Goal: Information Seeking & Learning: Learn about a topic

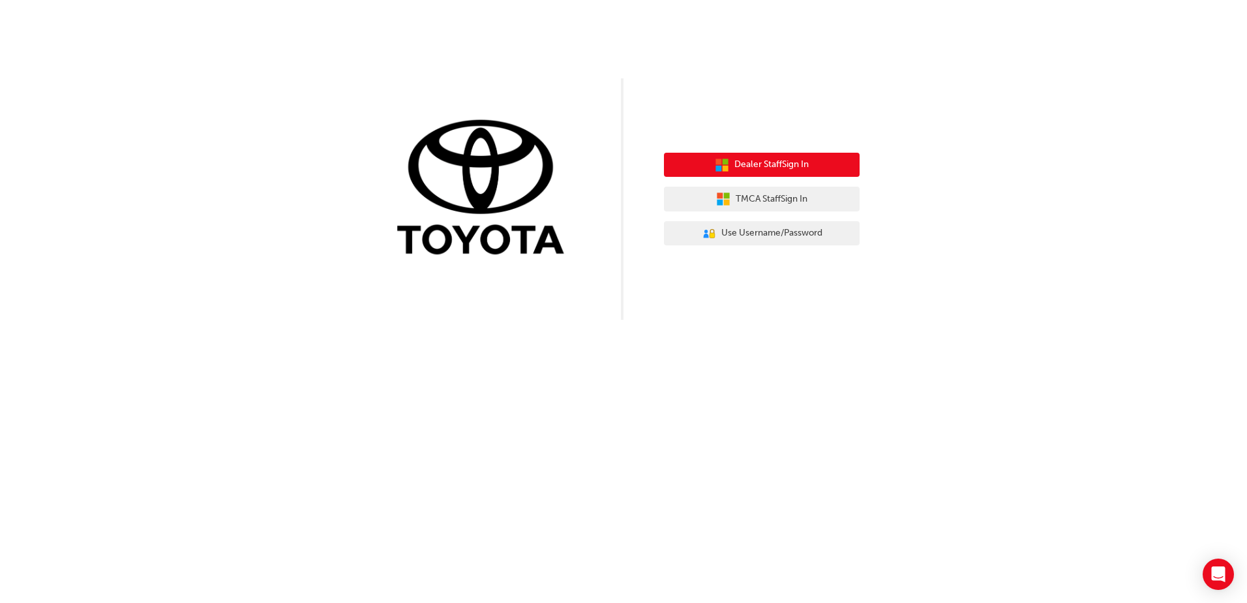
click at [766, 166] on span "Dealer Staff Sign In" at bounding box center [771, 164] width 74 height 15
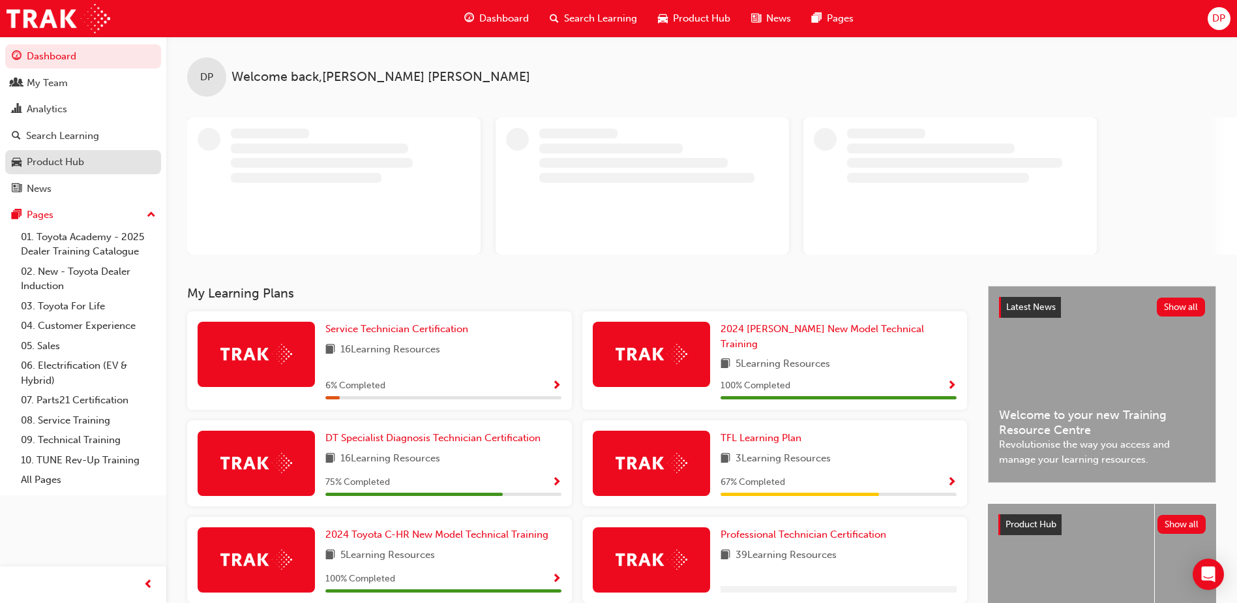
click at [50, 168] on div "Product Hub" at bounding box center [55, 162] width 57 height 15
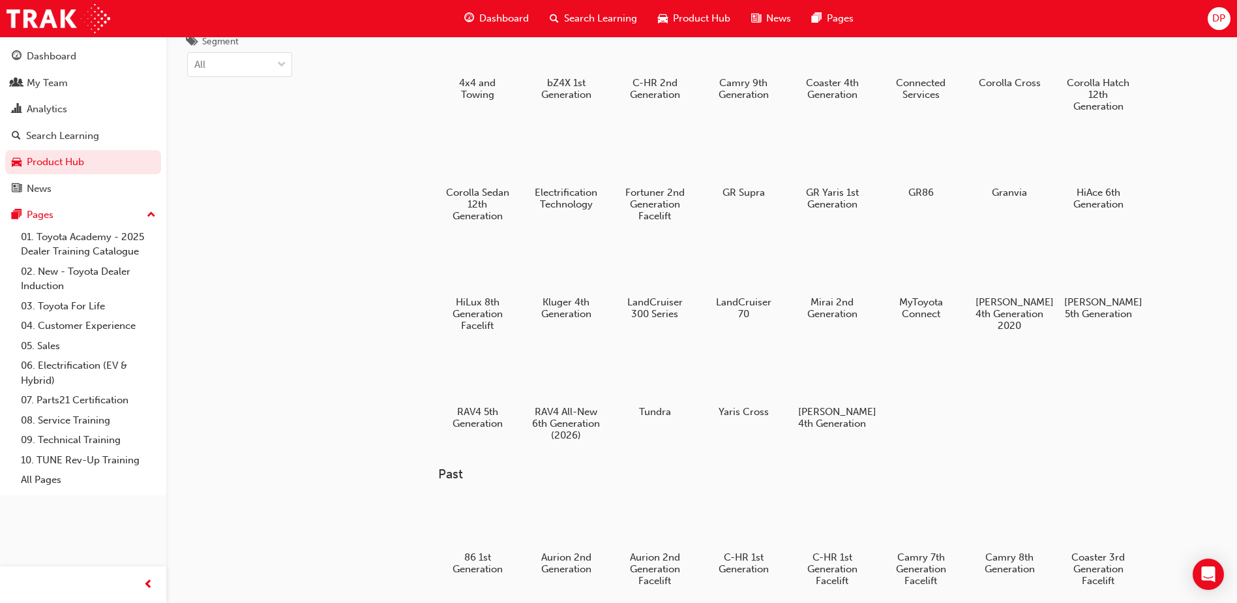
scroll to position [44, 0]
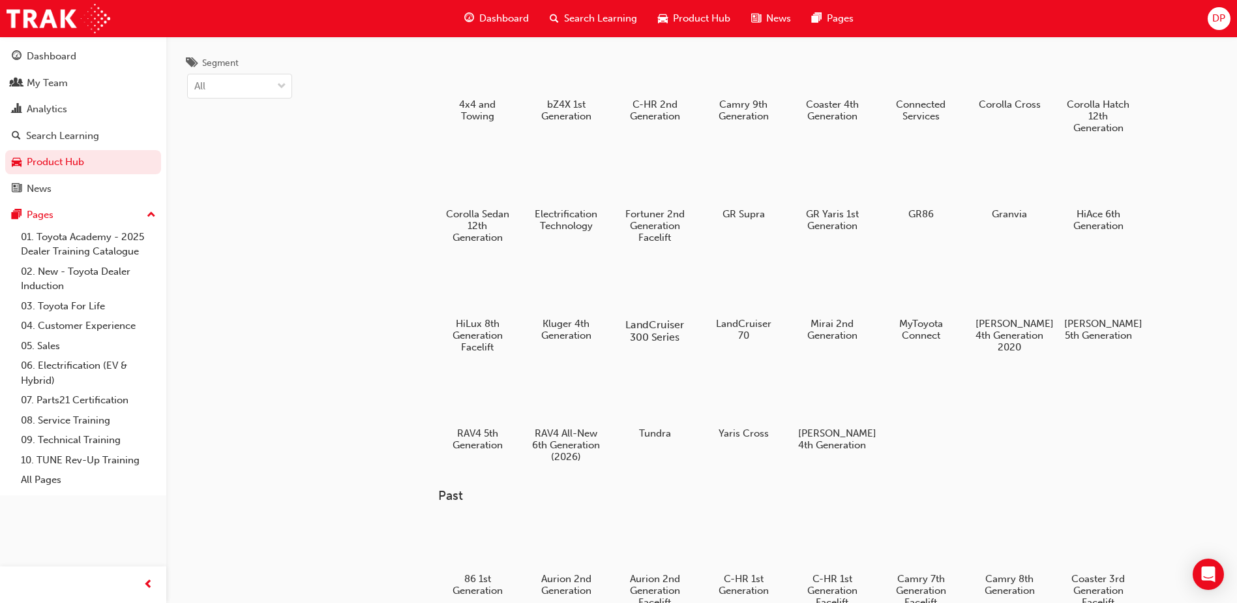
click at [649, 293] on div at bounding box center [655, 287] width 72 height 52
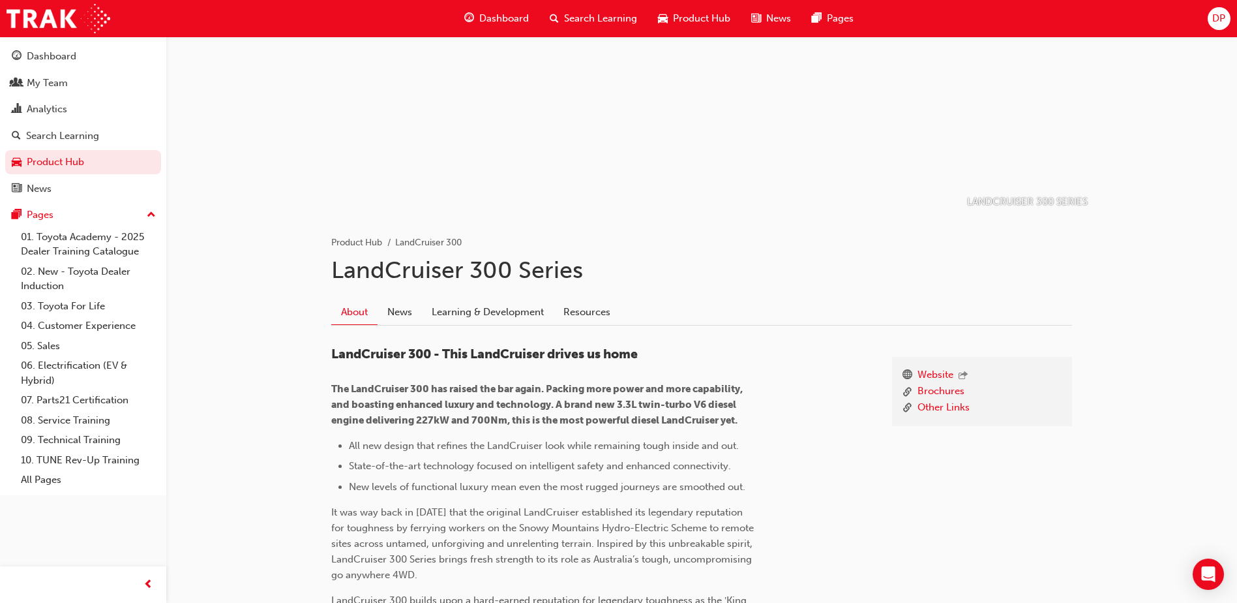
scroll to position [87, 0]
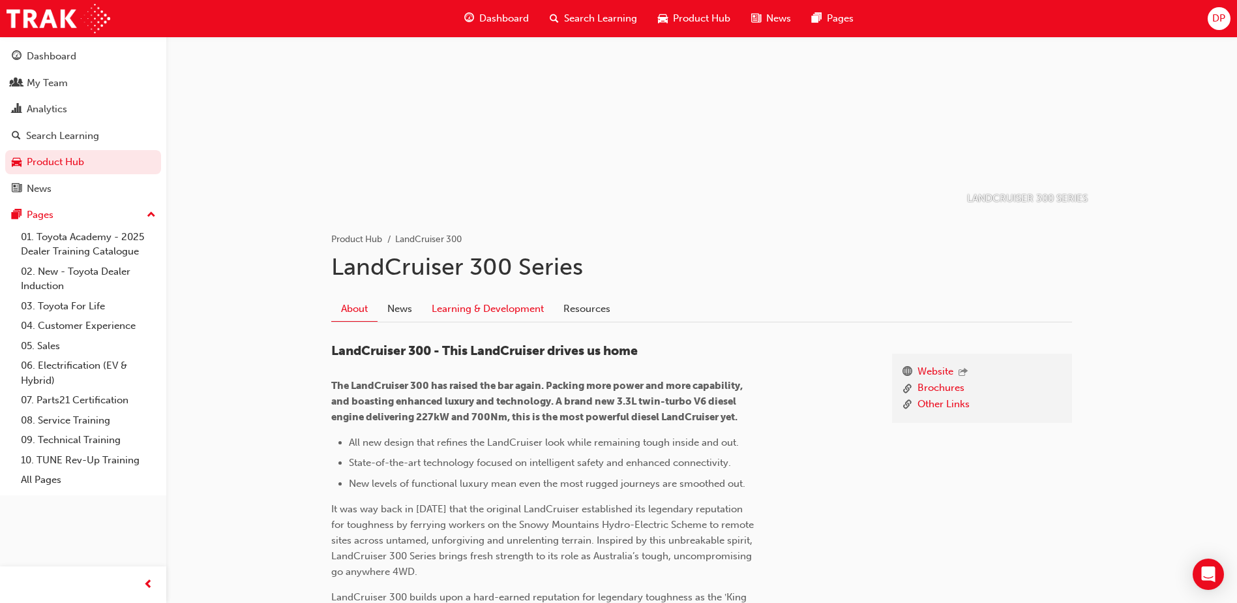
click at [516, 307] on link "Learning & Development" at bounding box center [488, 308] width 132 height 25
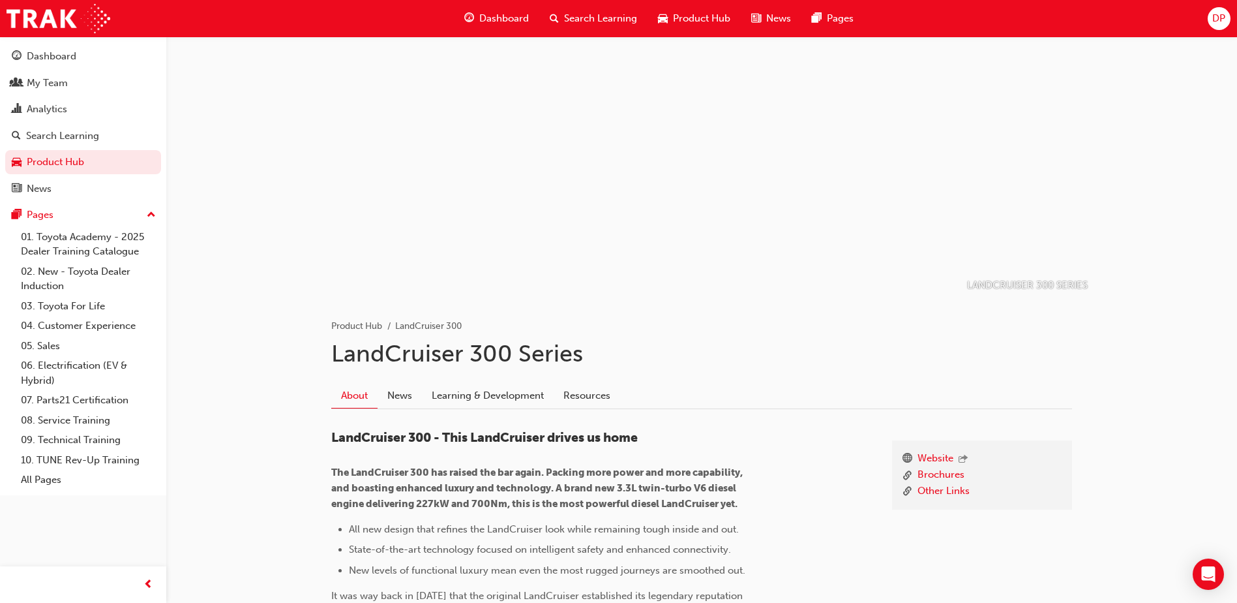
scroll to position [87, 0]
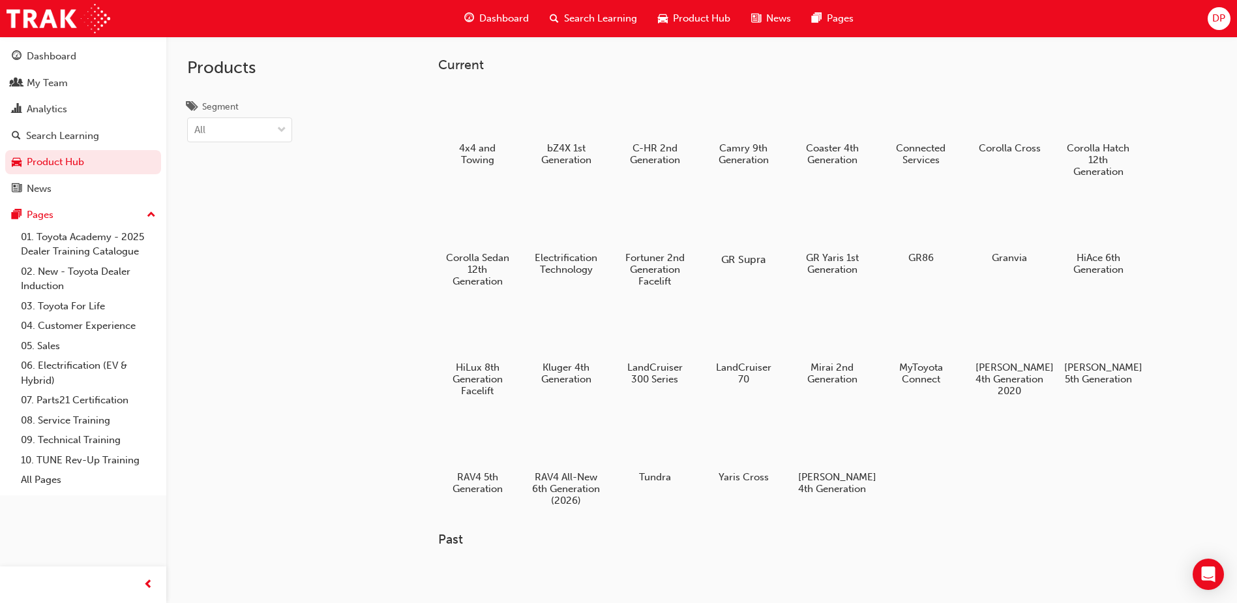
click at [763, 233] on div at bounding box center [744, 222] width 72 height 52
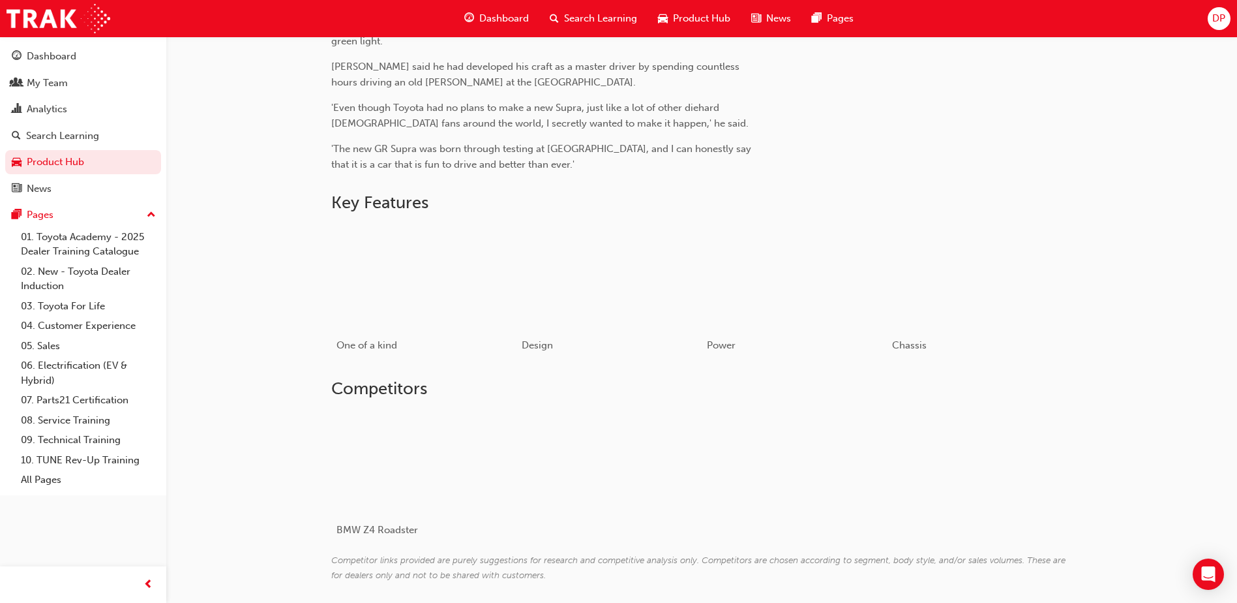
scroll to position [764, 0]
click at [824, 275] on div "button" at bounding box center [794, 280] width 186 height 104
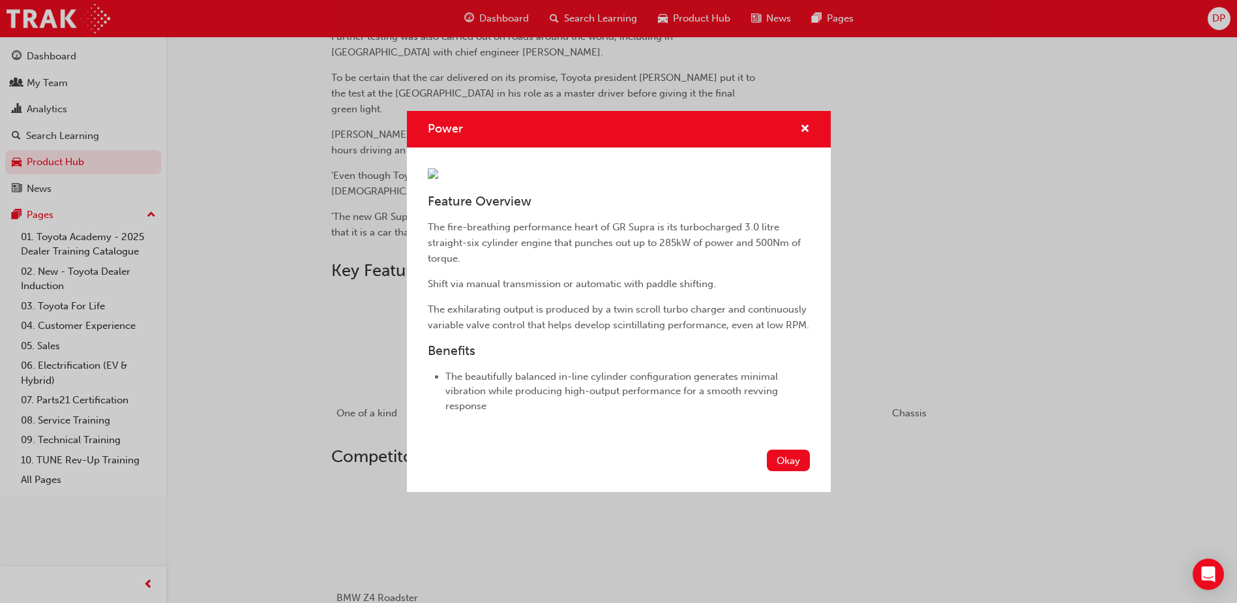
scroll to position [699, 0]
click at [785, 471] on button "Okay" at bounding box center [788, 460] width 43 height 22
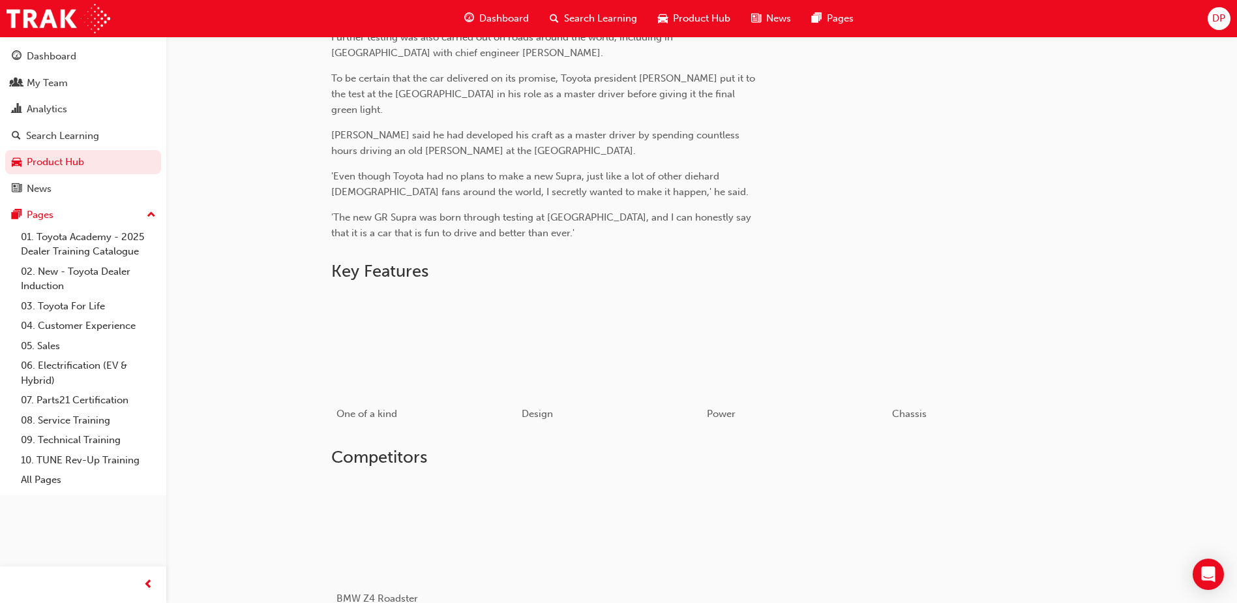
click at [888, 487] on div "BMW Z4 Roadster" at bounding box center [701, 548] width 741 height 143
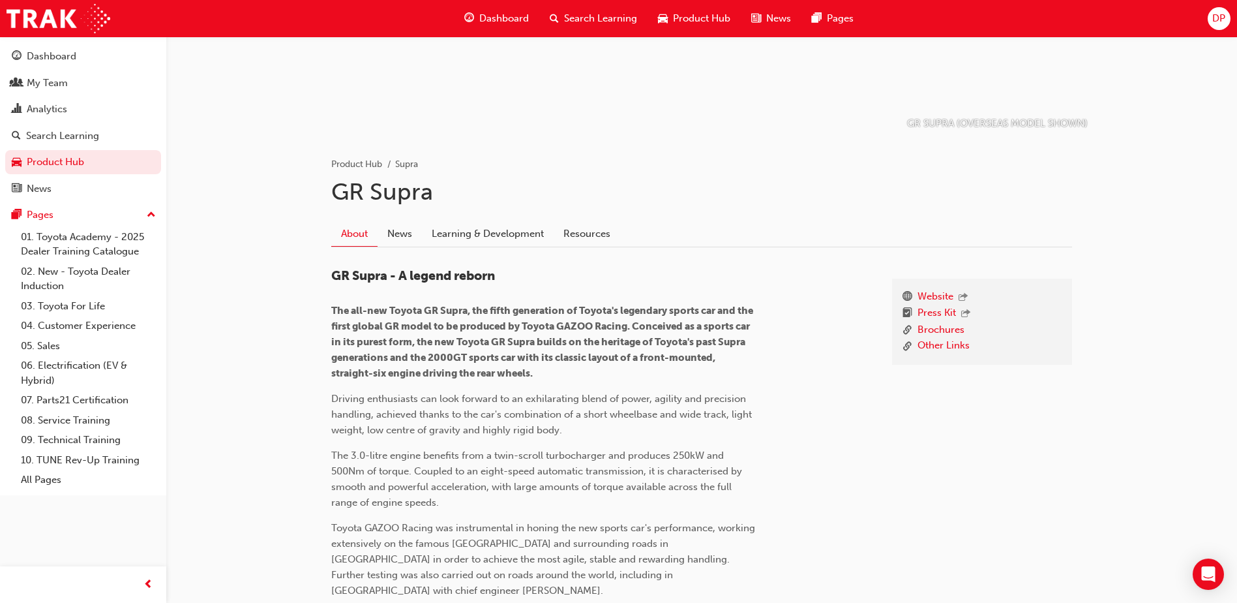
scroll to position [160, 0]
click at [484, 235] on link "Learning & Development" at bounding box center [488, 234] width 132 height 25
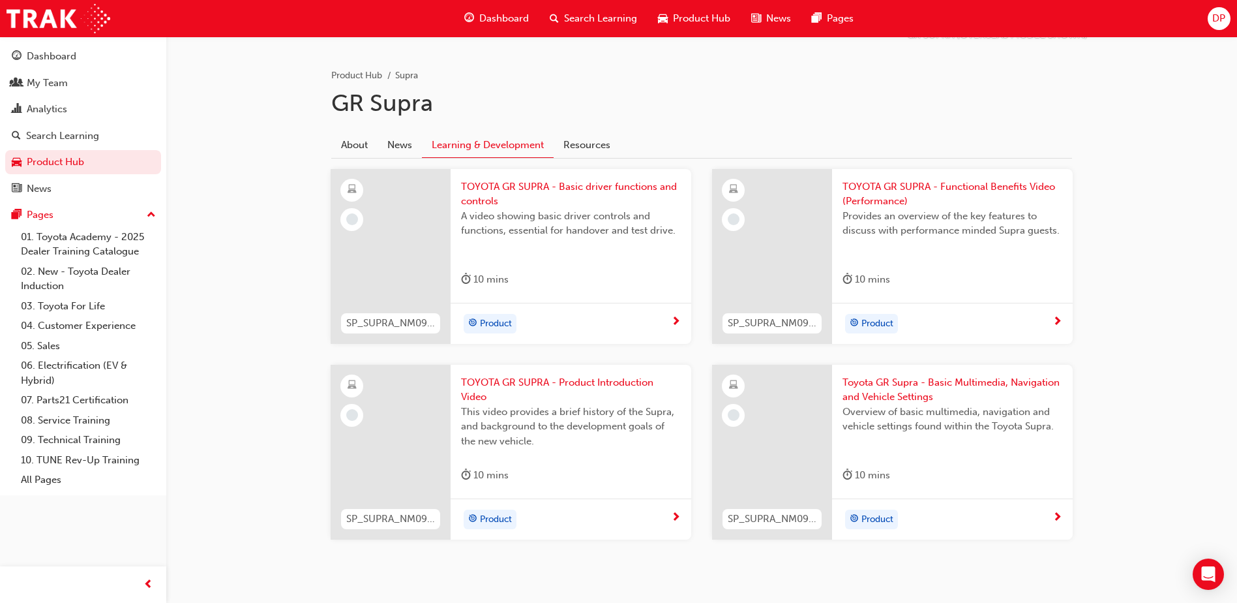
scroll to position [282, 0]
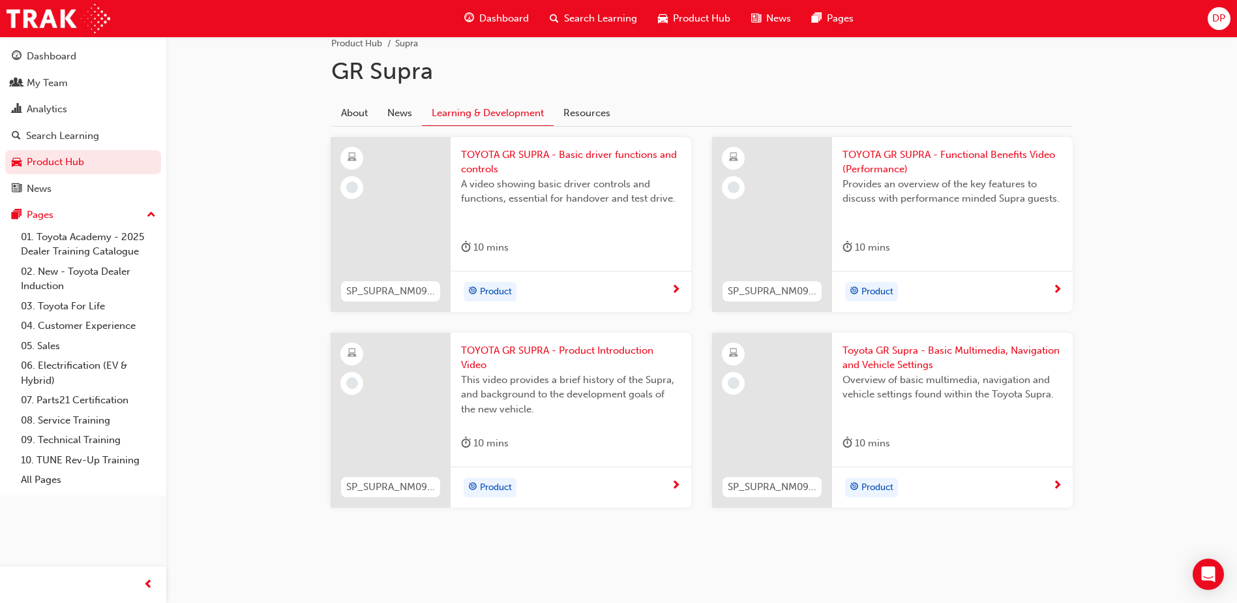
click at [957, 156] on span "TOYOTA GR SUPRA - Functional Benefits Video (Performance)" at bounding box center [953, 161] width 220 height 29
